Goal: Find specific page/section: Find specific page/section

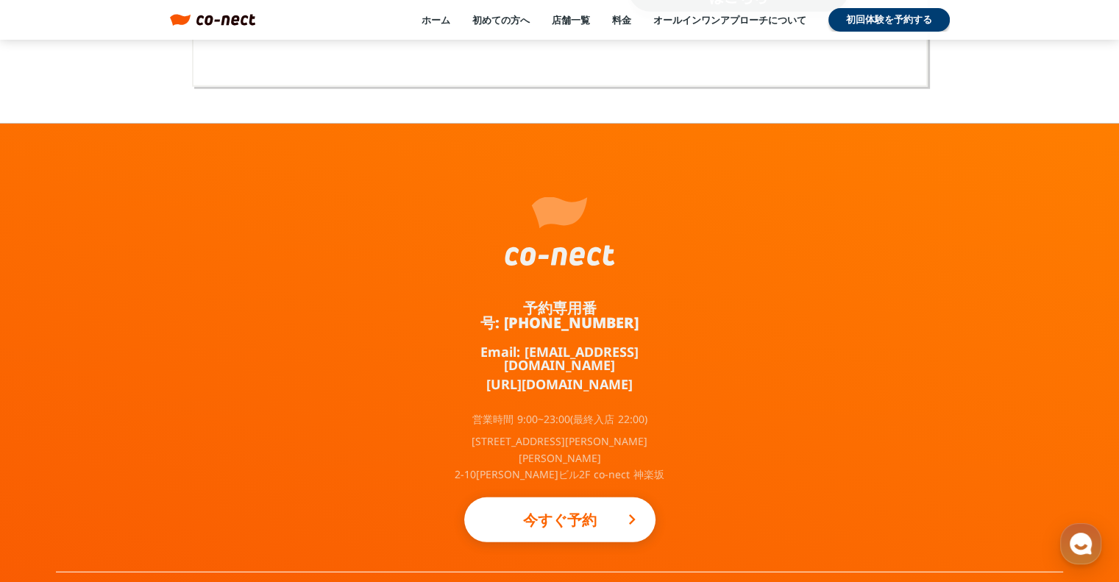
scroll to position [9750, 0]
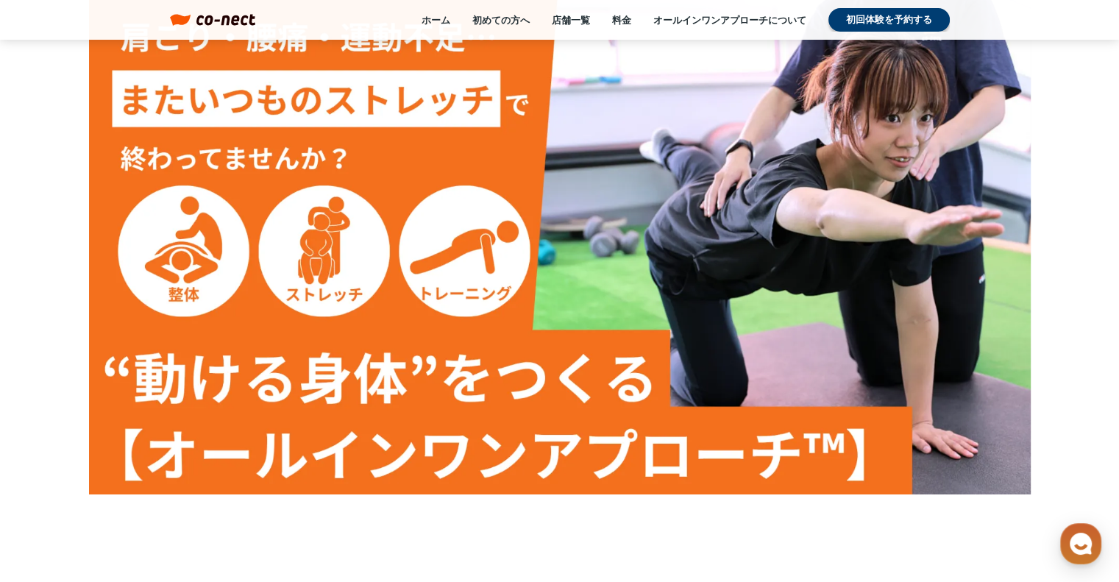
scroll to position [0, 0]
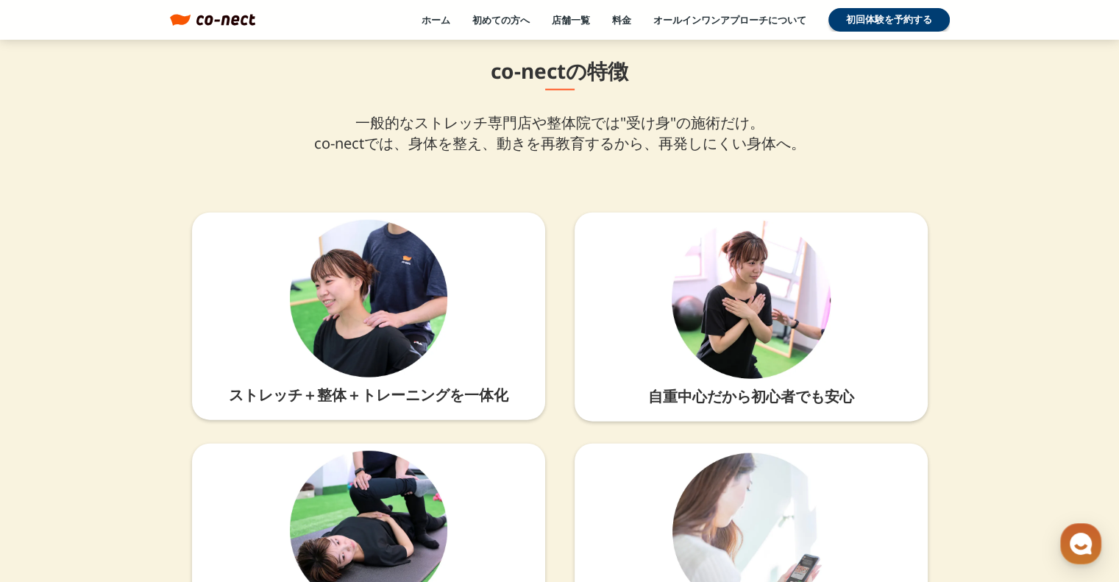
scroll to position [3311, 0]
